Goal: Find specific page/section: Find specific page/section

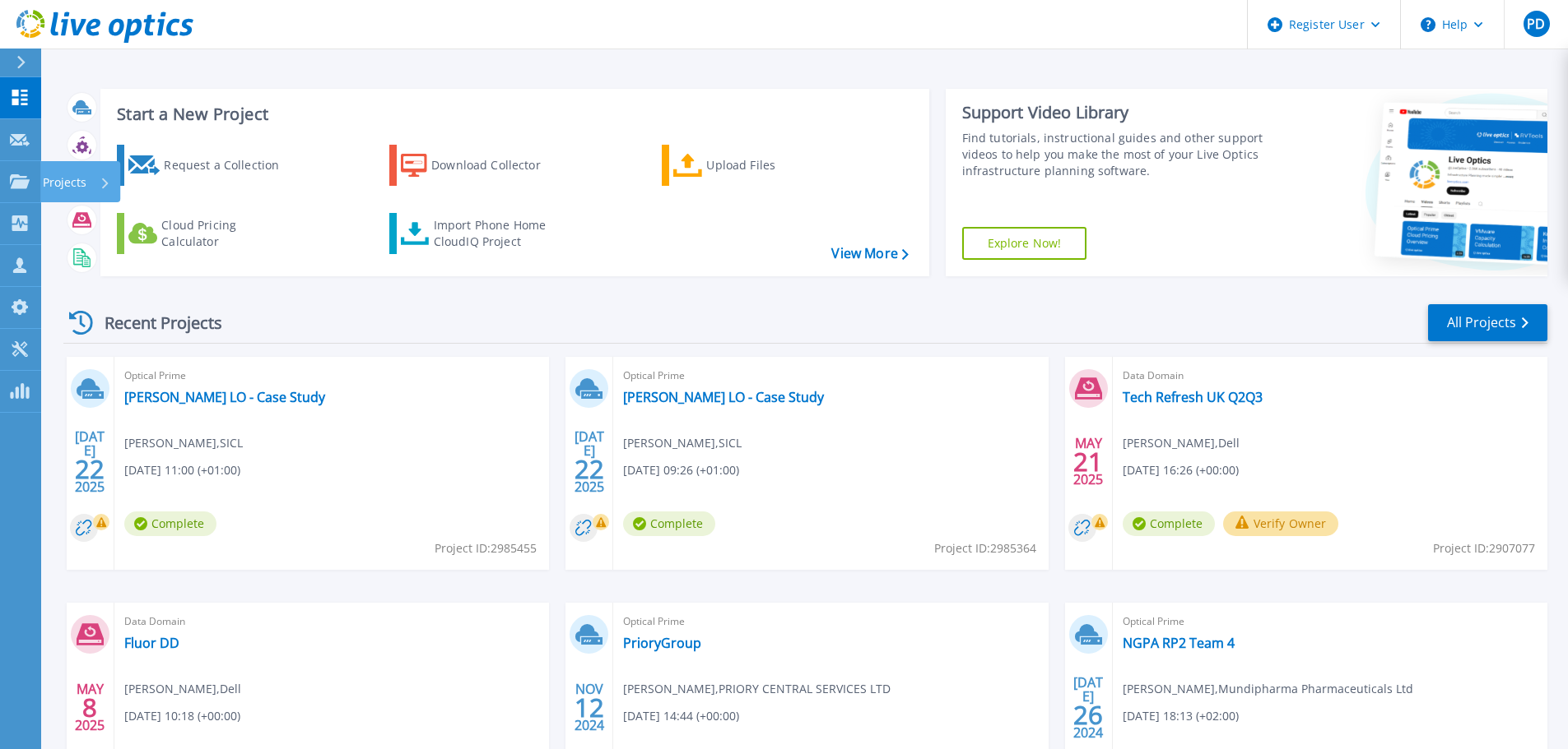
click at [31, 179] on div "Projects" at bounding box center [48, 181] width 77 height 14
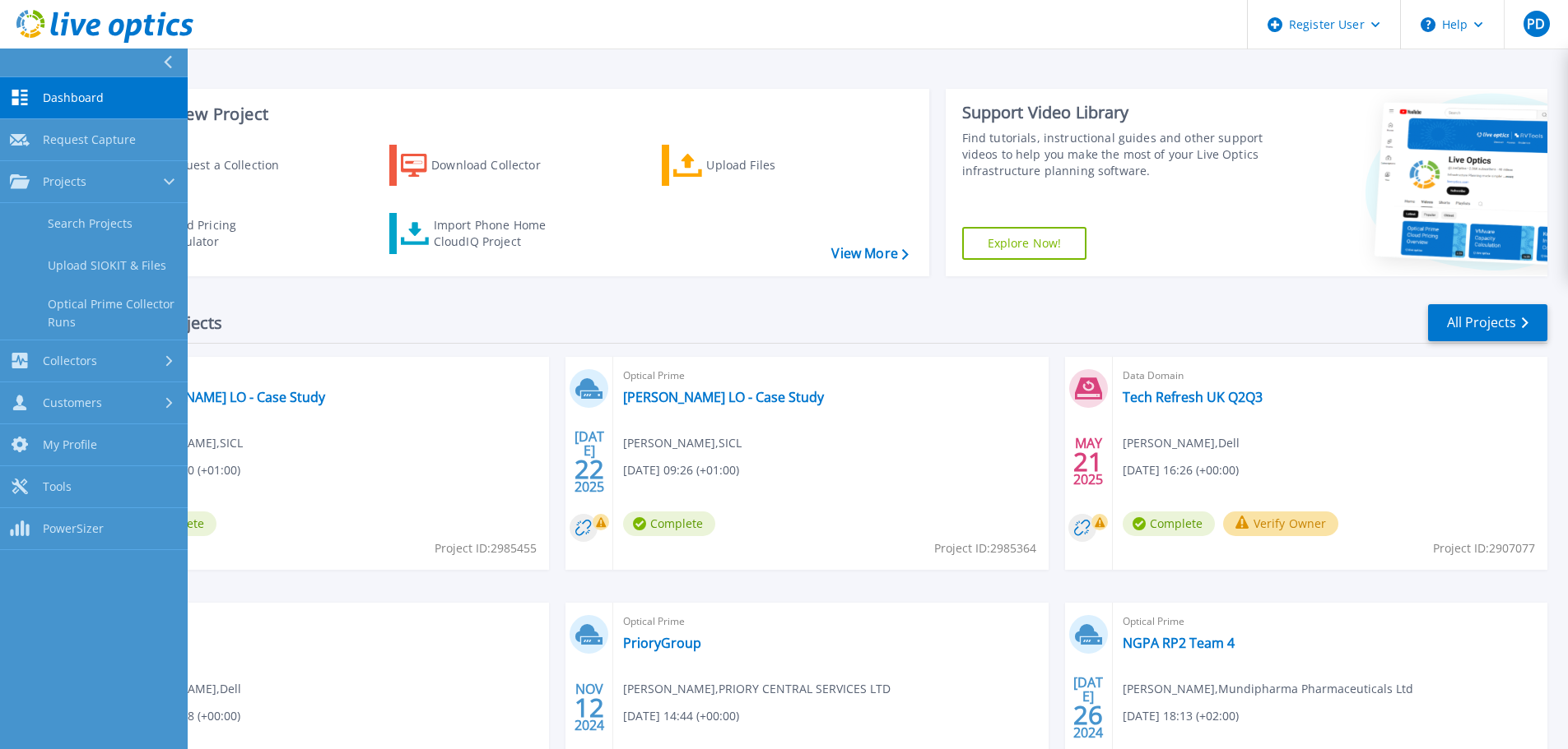
click at [98, 225] on link "Search Projects" at bounding box center [94, 224] width 188 height 42
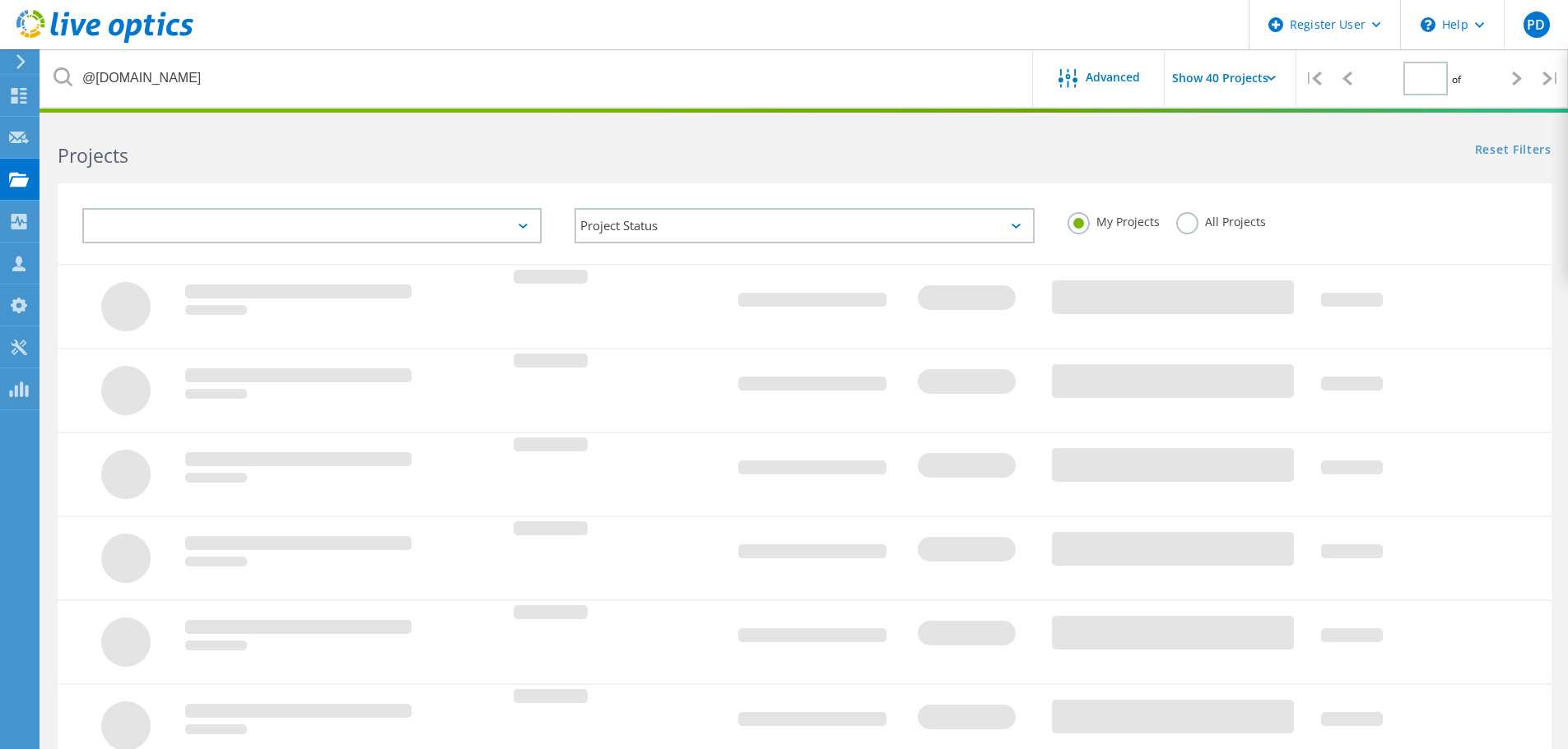
type input "1"
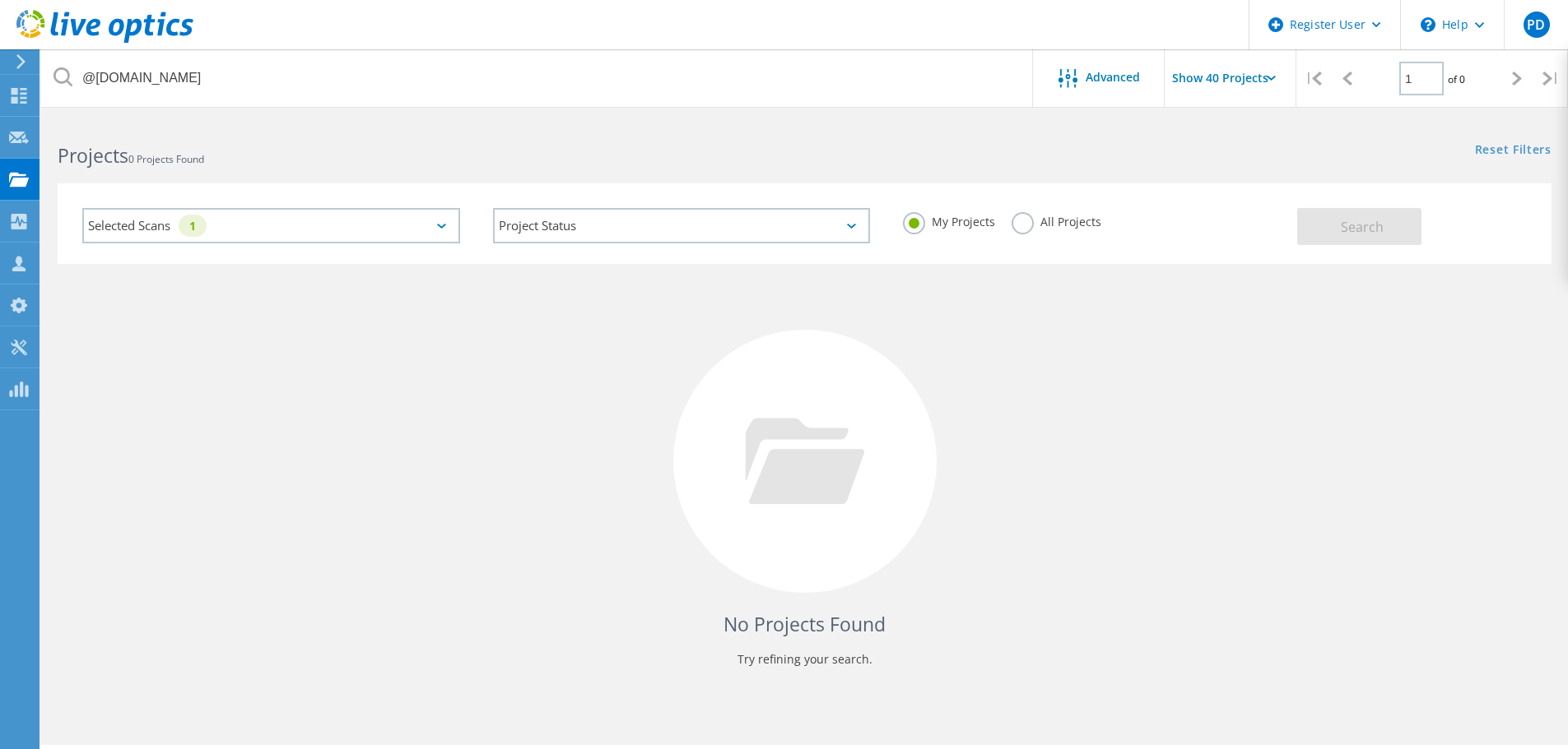
click at [1032, 230] on div "All Projects" at bounding box center [1057, 223] width 90 height 24
click at [1023, 217] on label "All Projects" at bounding box center [1057, 220] width 90 height 15
click at [0, 0] on input "All Projects" at bounding box center [0, 0] width 0 height 0
click at [1375, 236] on button "Search" at bounding box center [1360, 226] width 125 height 37
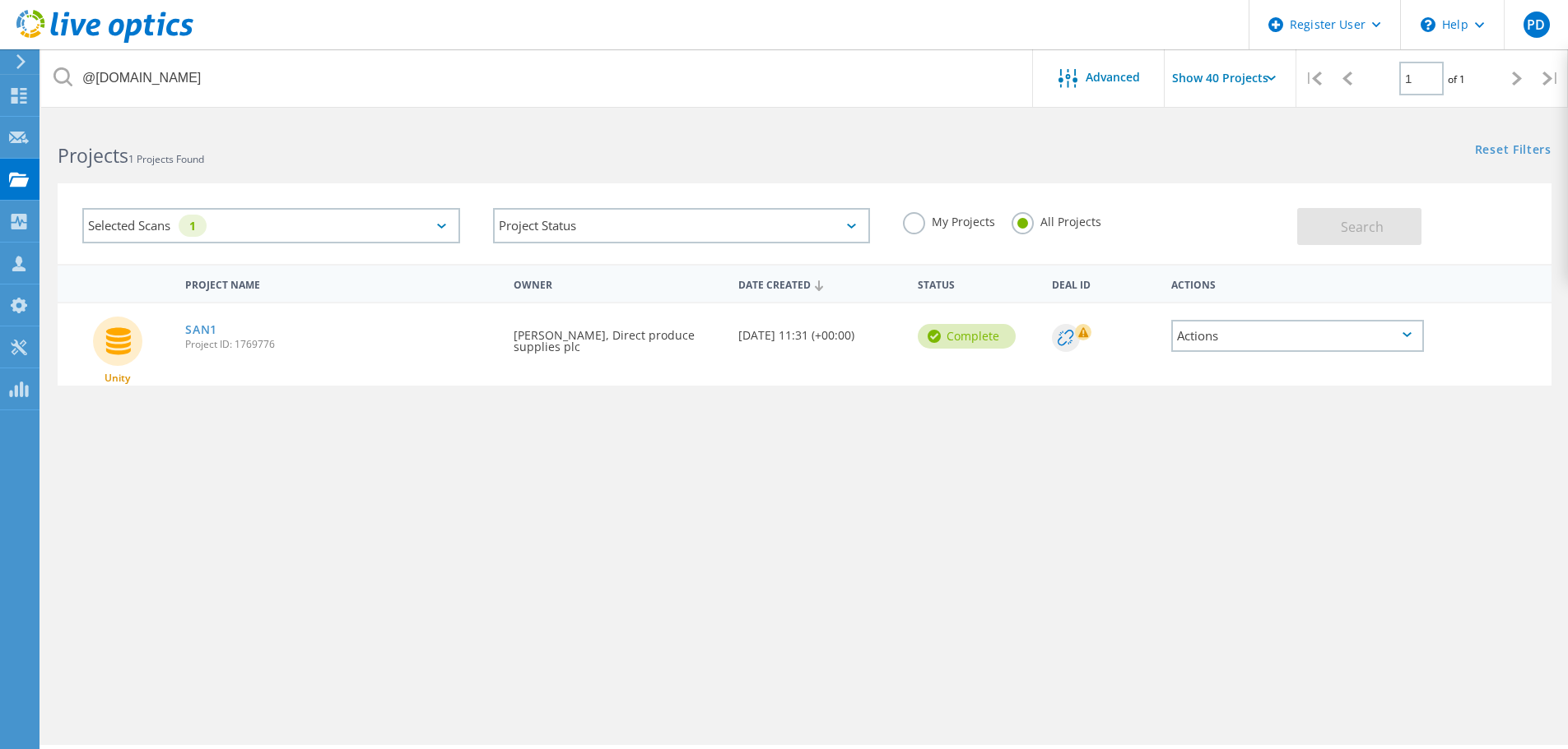
click at [235, 341] on span "Project ID: 1769776" at bounding box center [341, 344] width 312 height 10
click at [212, 329] on link "SAN1" at bounding box center [201, 330] width 32 height 12
